Goal: Find specific page/section: Find specific page/section

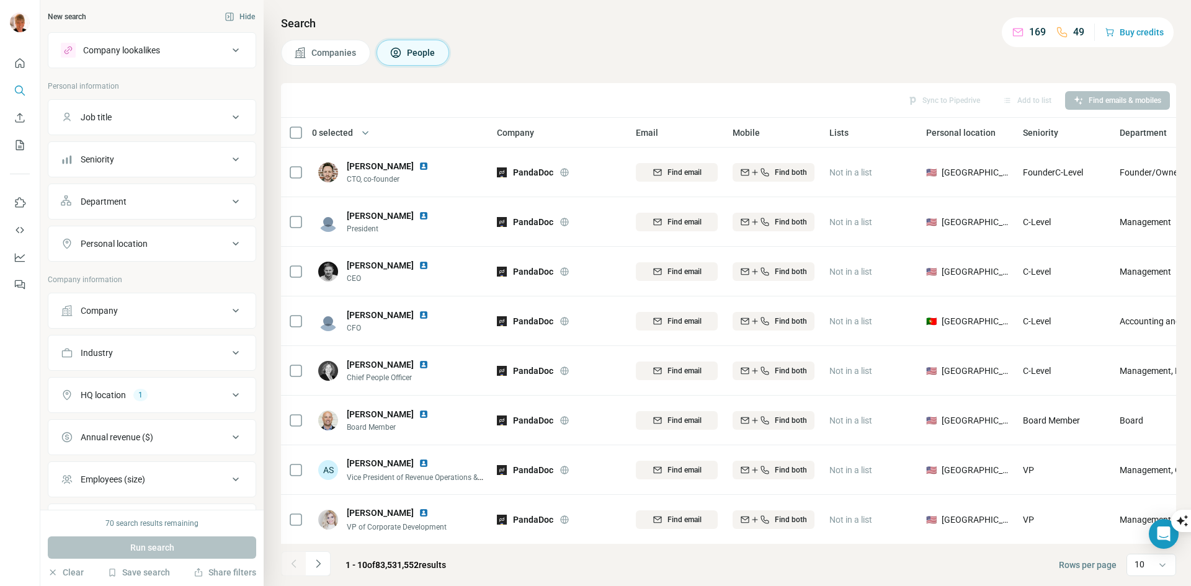
scroll to position [107, 0]
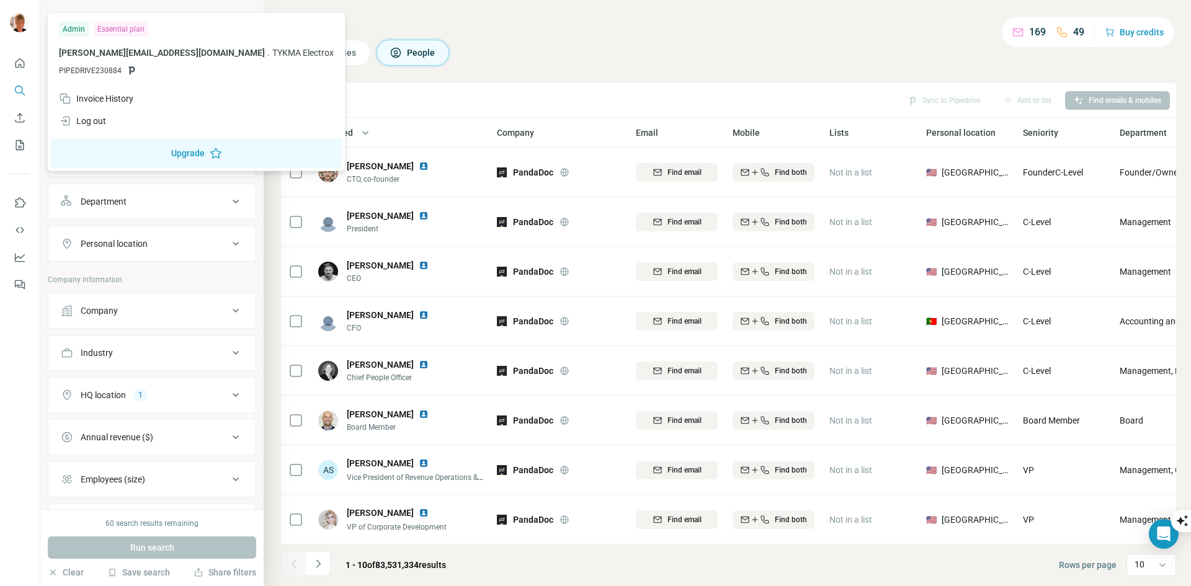
click at [20, 19] on img at bounding box center [20, 22] width 20 height 20
click at [99, 115] on div "Log out" at bounding box center [82, 121] width 47 height 12
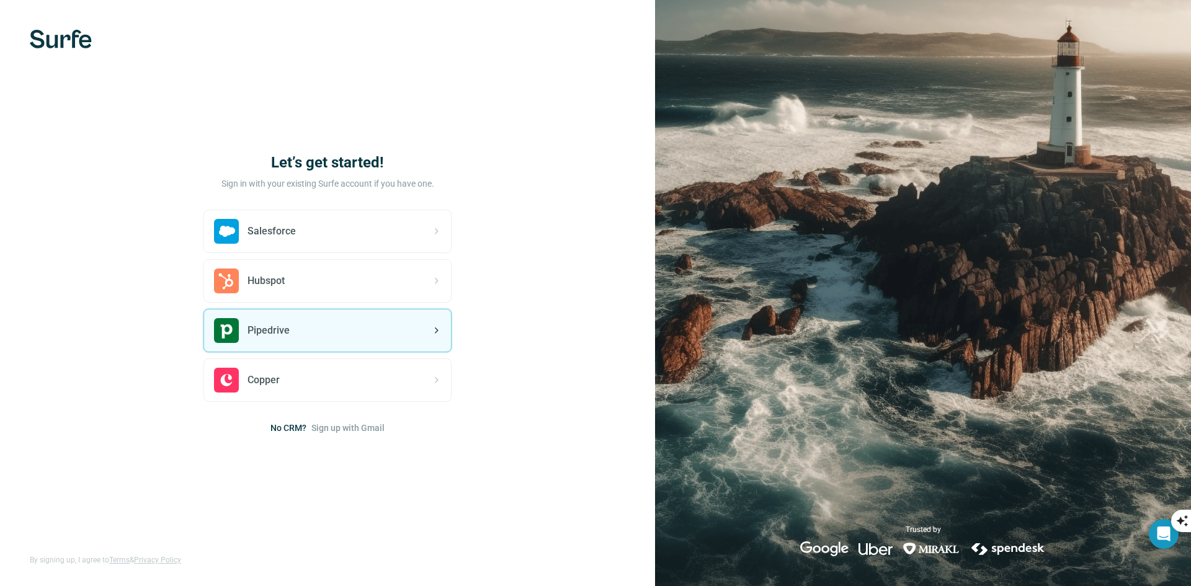
click at [348, 330] on div "Pipedrive" at bounding box center [327, 330] width 247 height 42
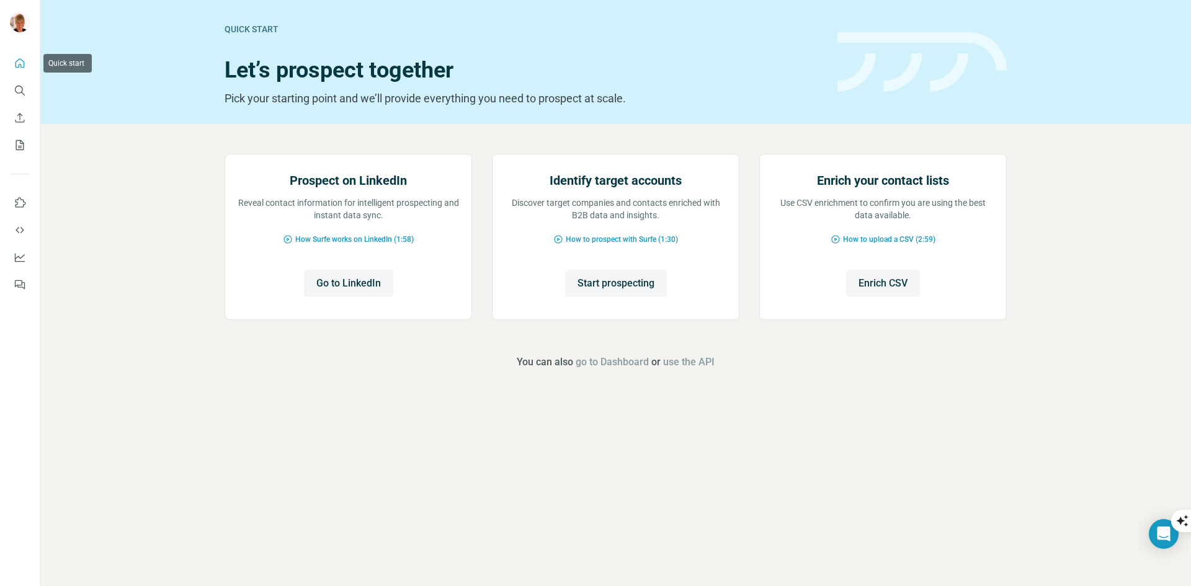
click at [20, 64] on icon "Quick start" at bounding box center [20, 63] width 12 height 12
click at [17, 94] on icon "Search" at bounding box center [20, 90] width 12 height 12
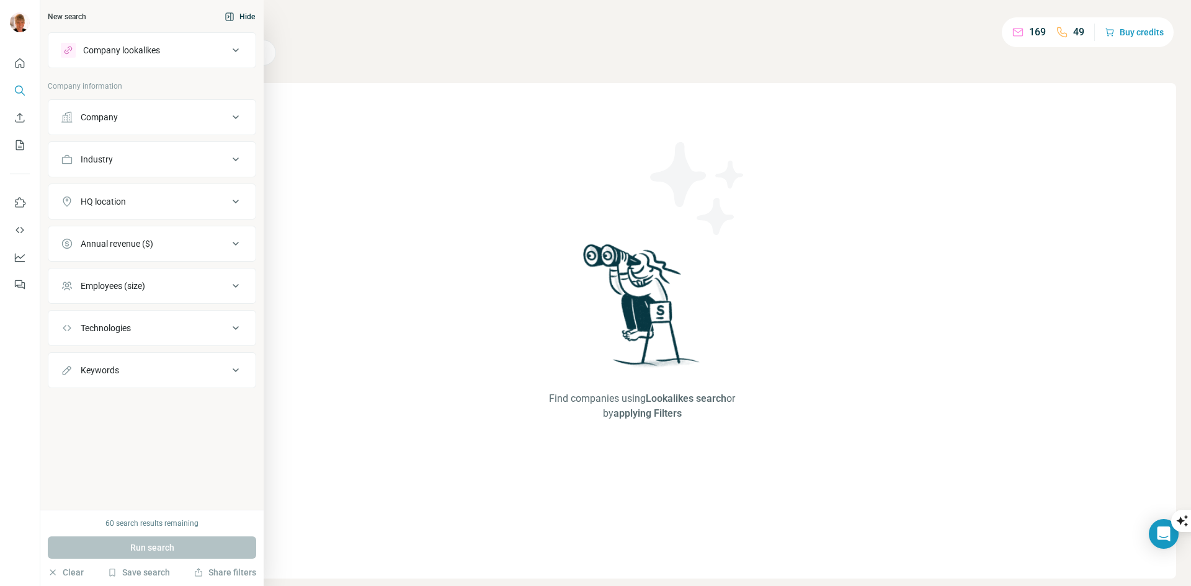
click at [230, 15] on icon "button" at bounding box center [230, 17] width 10 height 10
click at [68, 19] on div "New search Hide" at bounding box center [152, 16] width 208 height 19
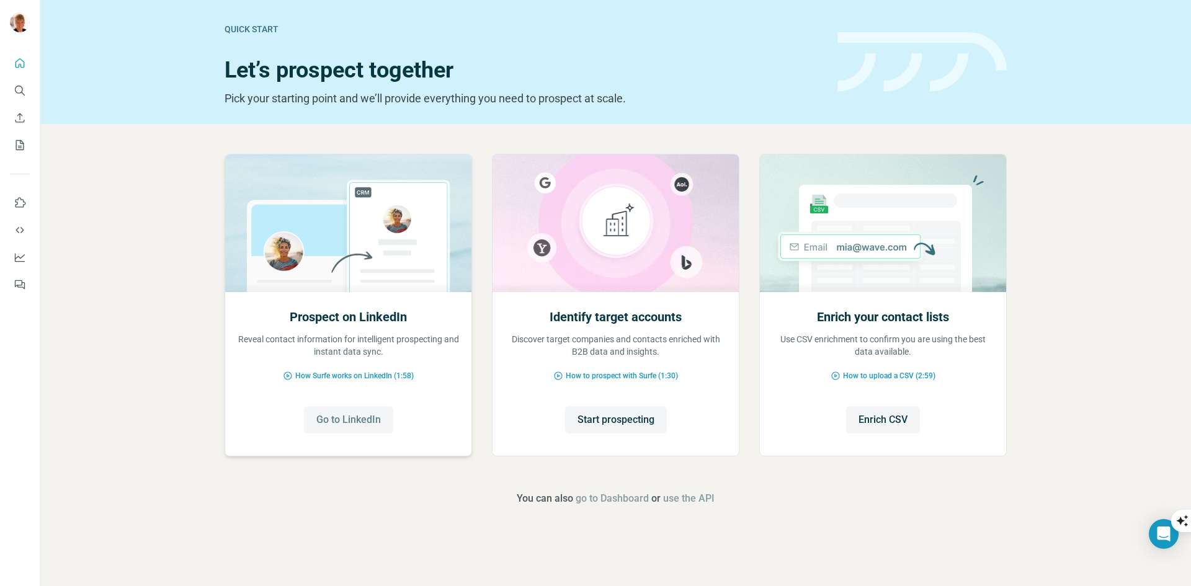
click at [376, 420] on span "Go to LinkedIn" at bounding box center [348, 419] width 64 height 15
click at [20, 64] on icon "Quick start" at bounding box center [20, 62] width 9 height 9
click at [21, 91] on icon "Search" at bounding box center [20, 90] width 12 height 12
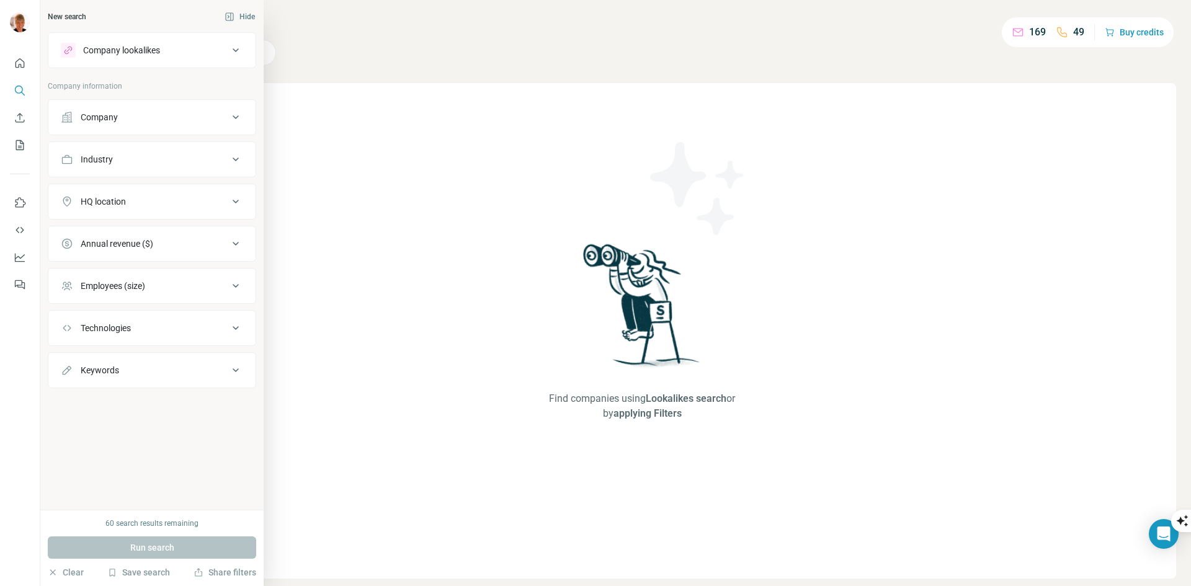
click at [58, 19] on div "New search" at bounding box center [67, 16] width 38 height 11
